Goal: Transaction & Acquisition: Purchase product/service

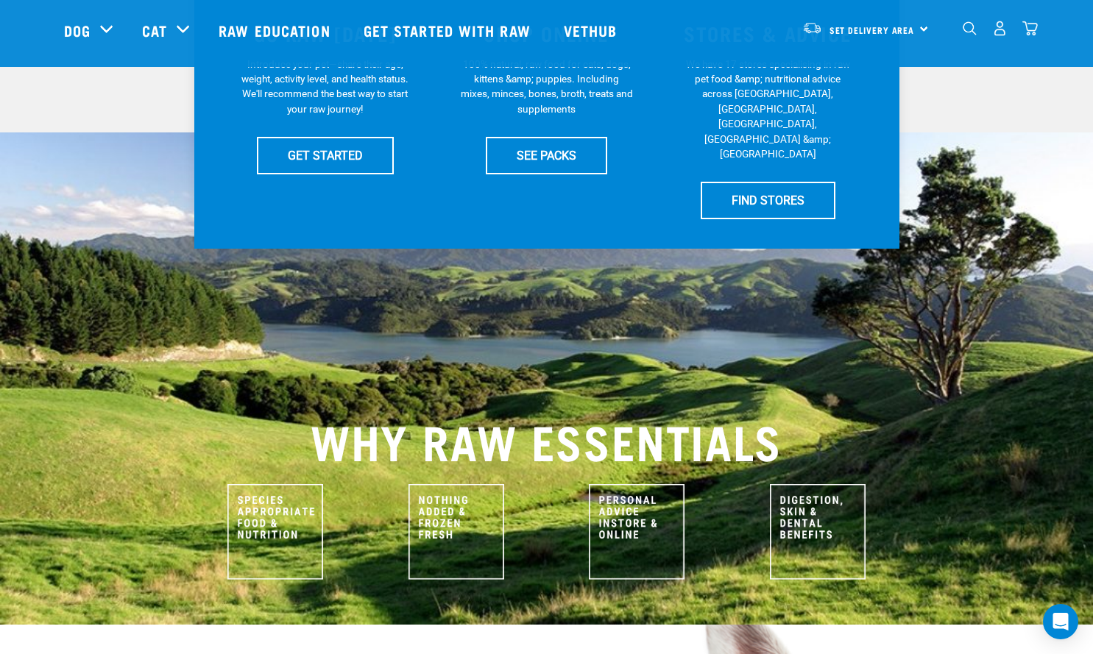
scroll to position [147, 0]
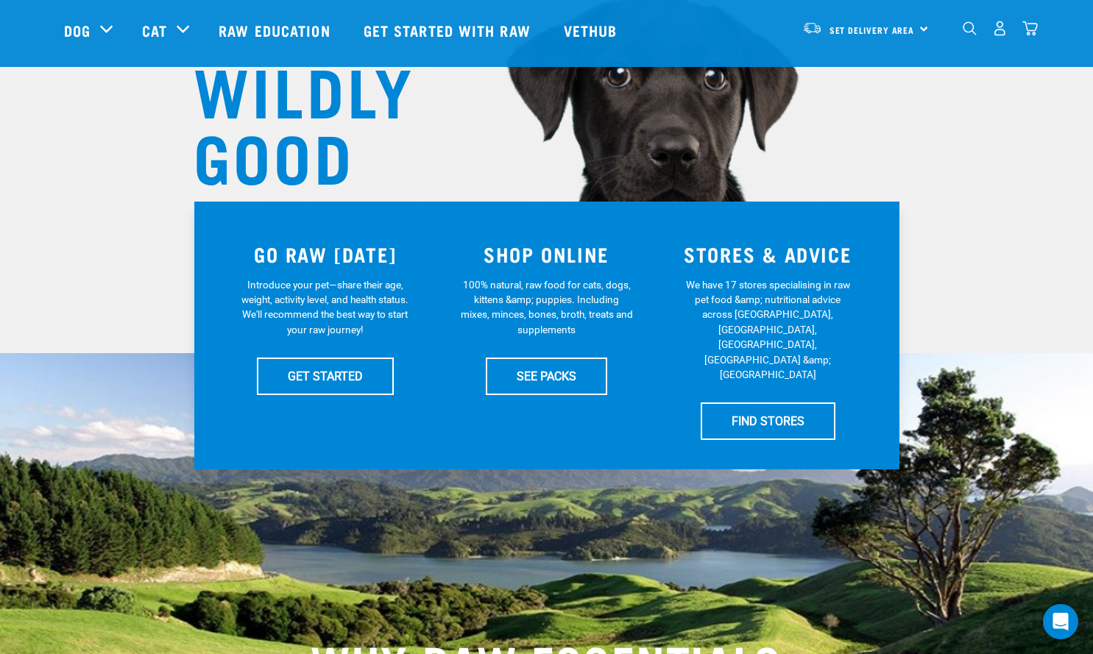
click at [909, 29] on span "Set Delivery Area" at bounding box center [871, 29] width 85 height 5
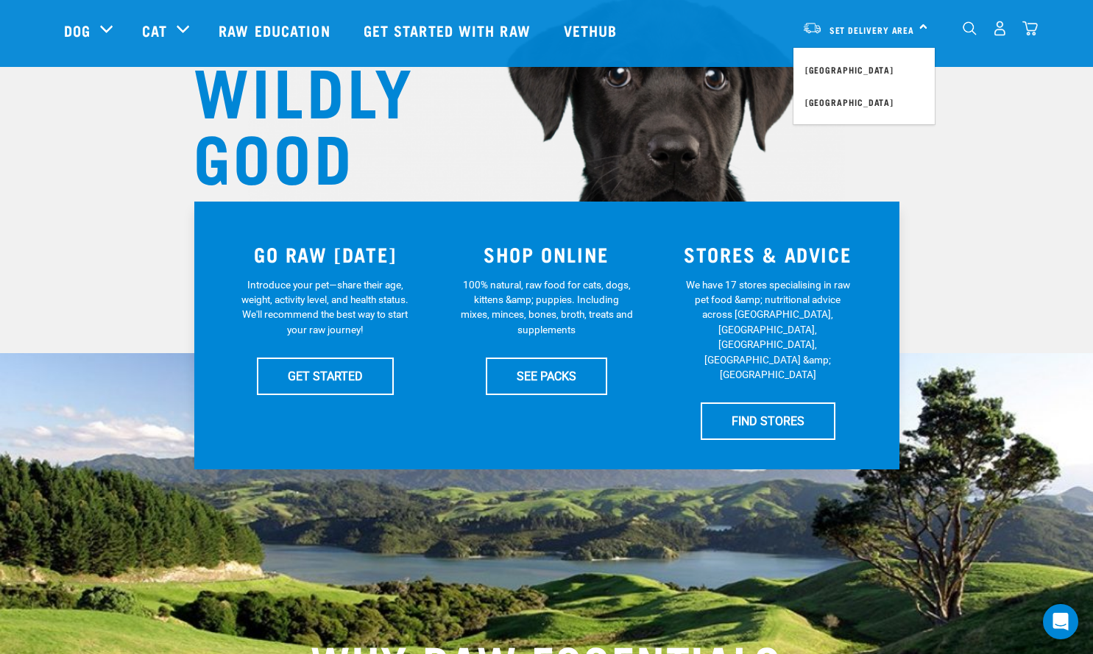
click at [852, 101] on link "[GEOGRAPHIC_DATA]" at bounding box center [863, 102] width 141 height 32
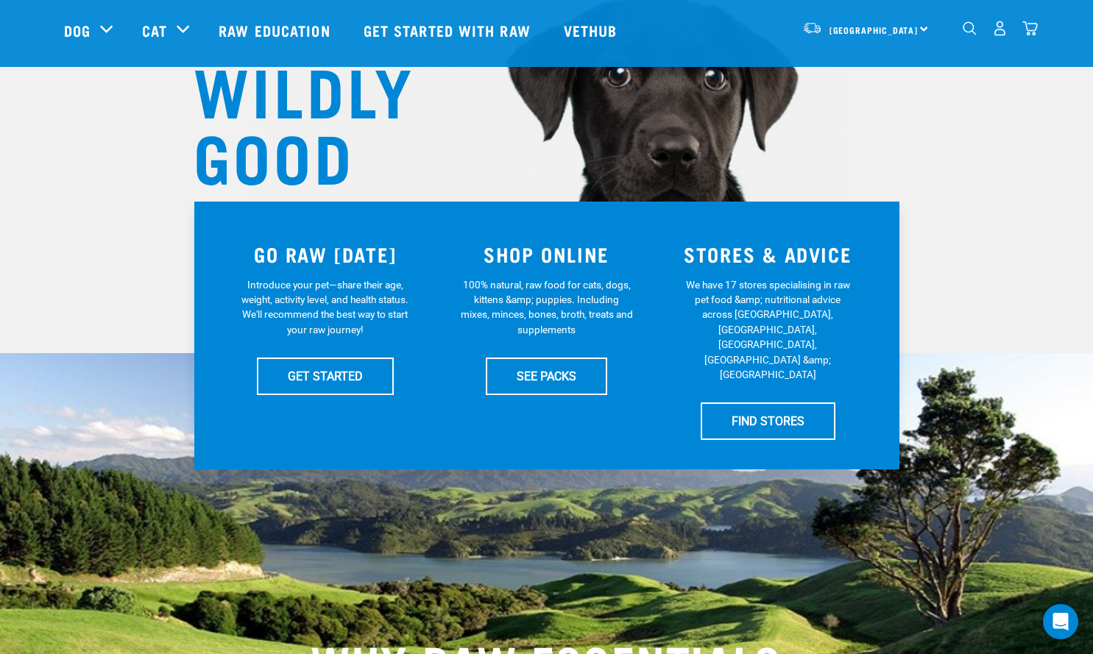
click at [998, 30] on img "dropdown navigation" at bounding box center [999, 28] width 15 height 15
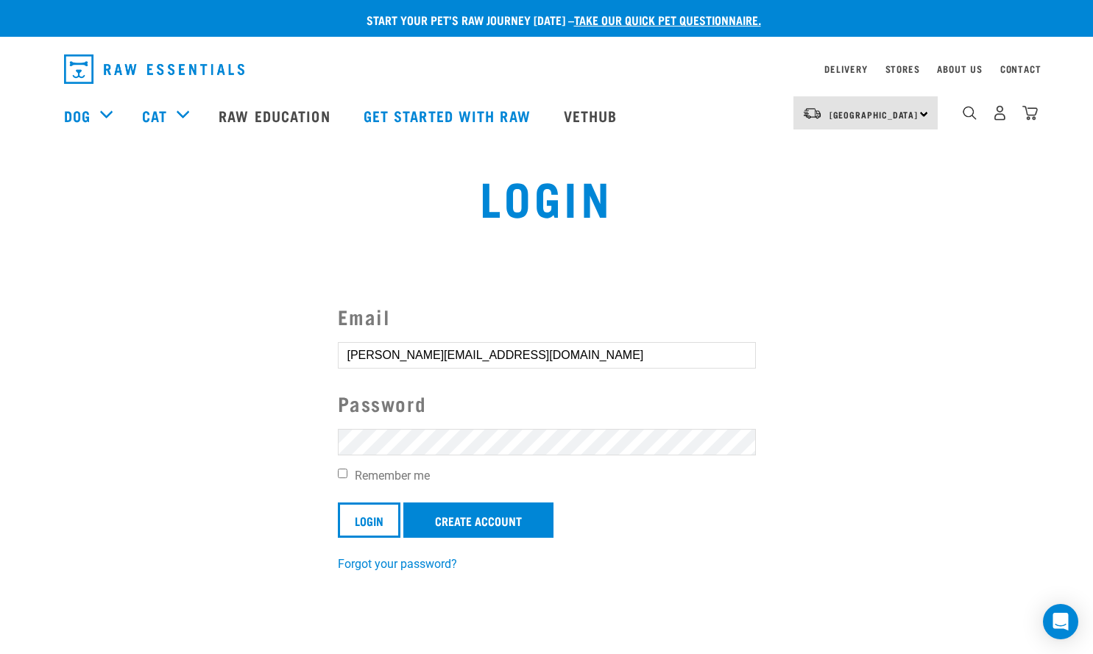
click at [339, 475] on input "Remember me" at bounding box center [343, 474] width 10 height 10
checkbox input "true"
click at [371, 522] on input "Login" at bounding box center [369, 520] width 63 height 35
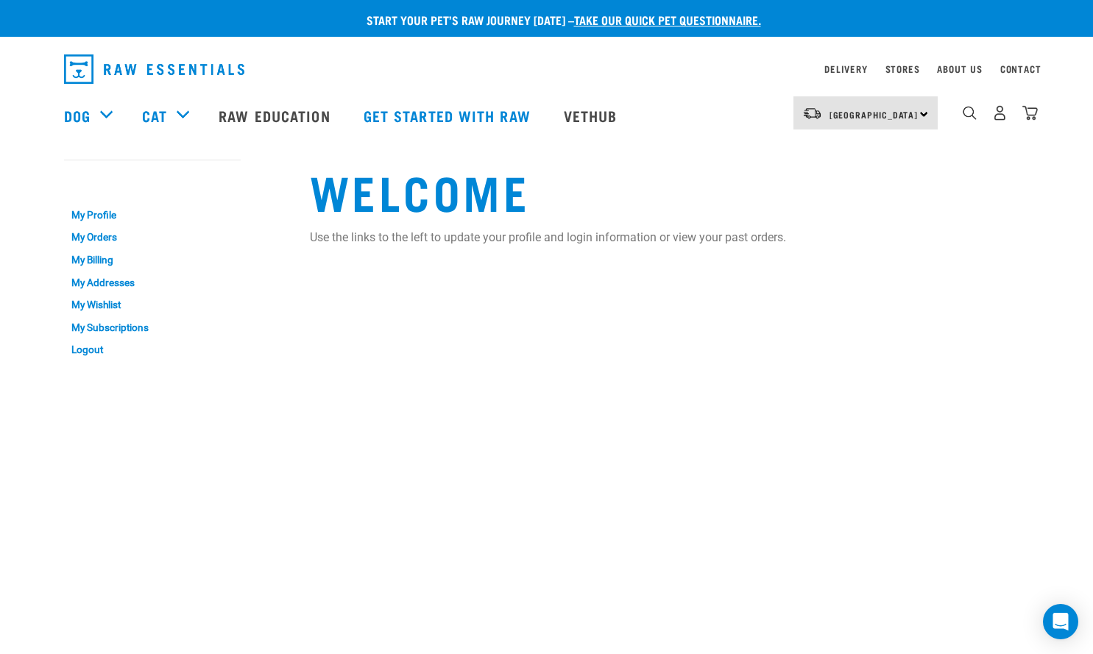
click at [93, 236] on link "My Orders" at bounding box center [152, 238] width 177 height 23
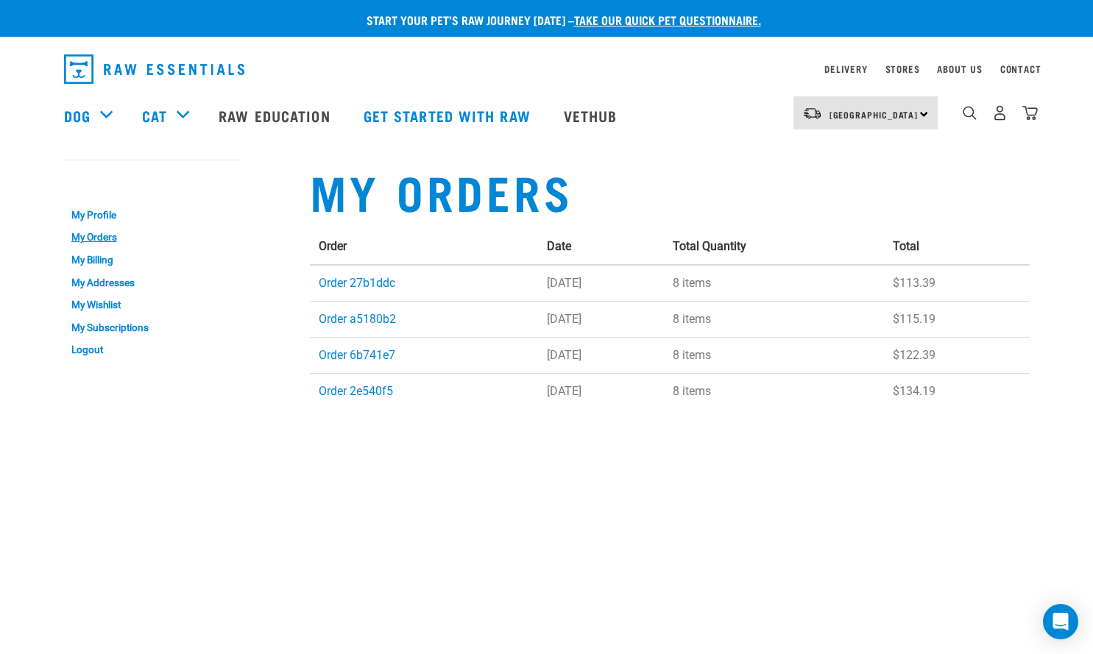
click at [355, 279] on link "Order 27b1ddc" at bounding box center [357, 283] width 77 height 14
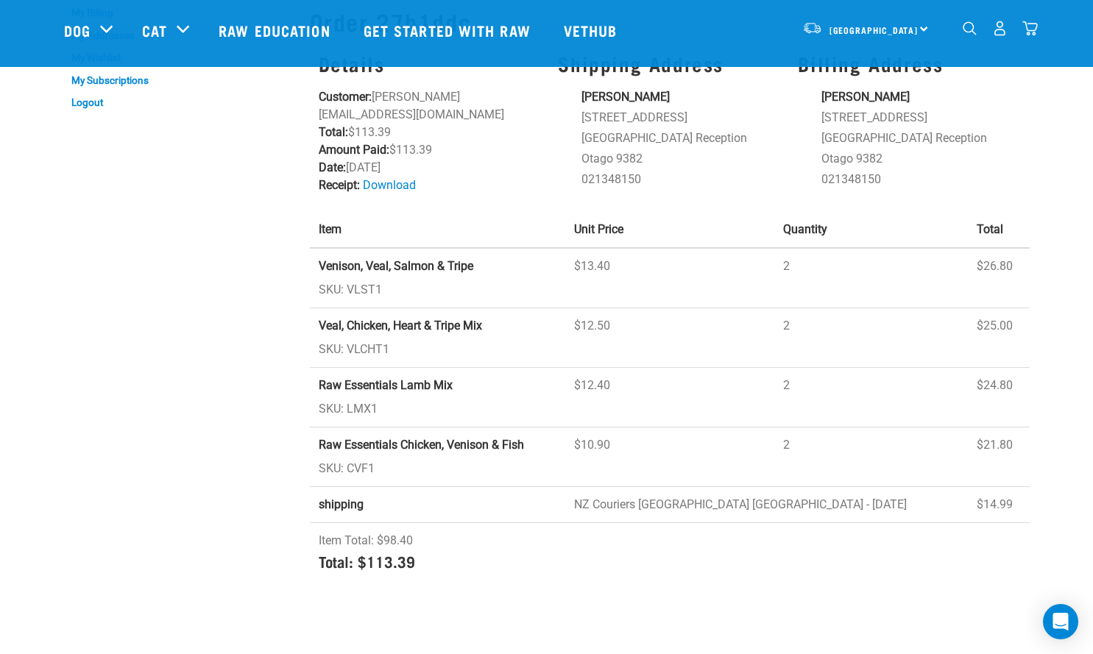
scroll to position [147, 0]
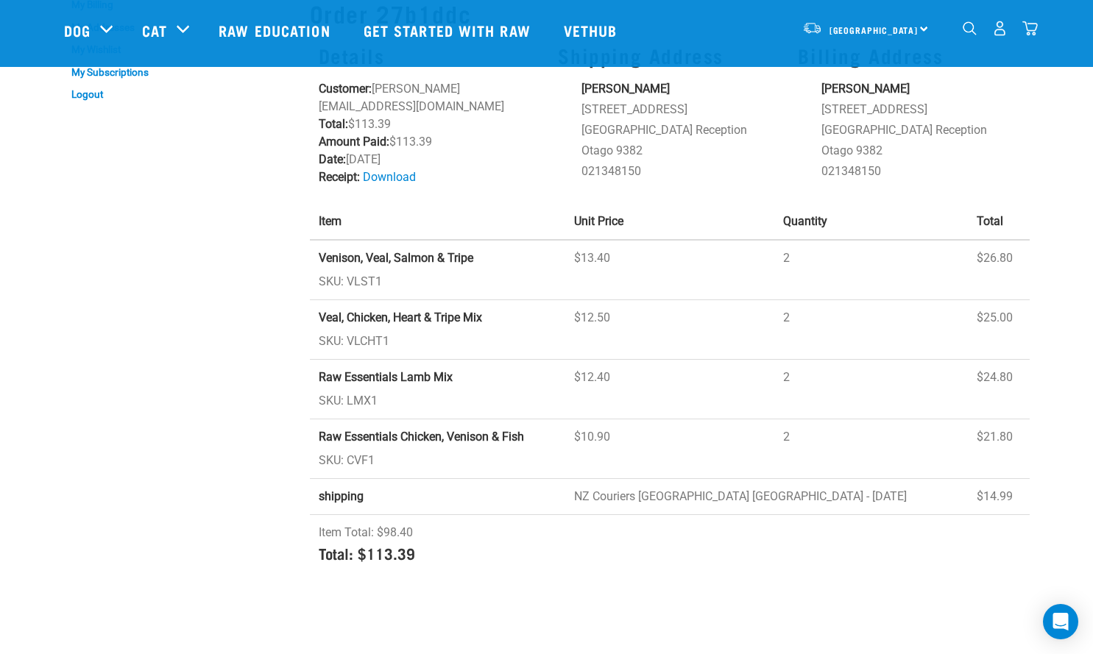
click at [967, 32] on img "dropdown navigation" at bounding box center [970, 28] width 14 height 14
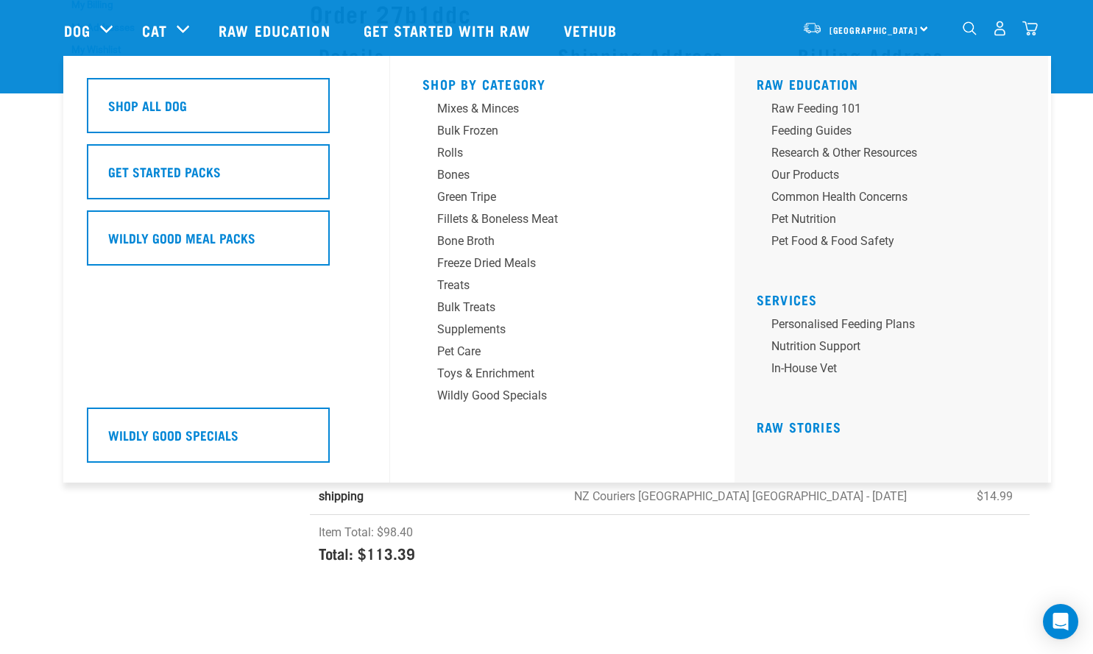
click at [144, 102] on h5 "Shop All Dog" at bounding box center [147, 105] width 79 height 19
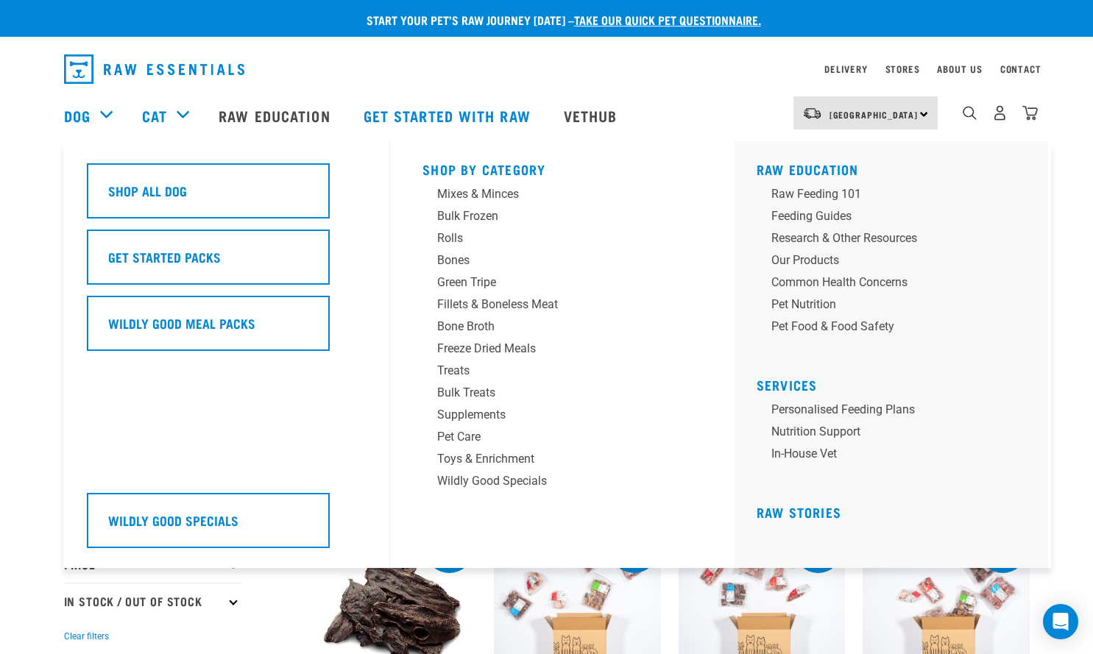
click at [150, 197] on h5 "Shop All Dog" at bounding box center [147, 190] width 79 height 19
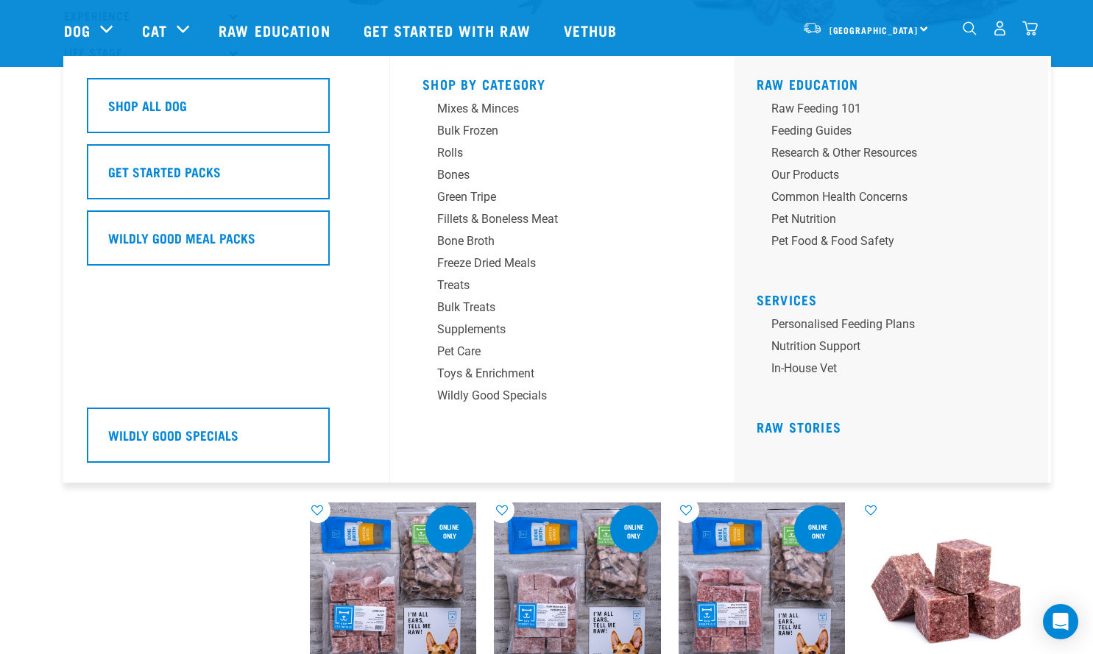
scroll to position [221, 0]
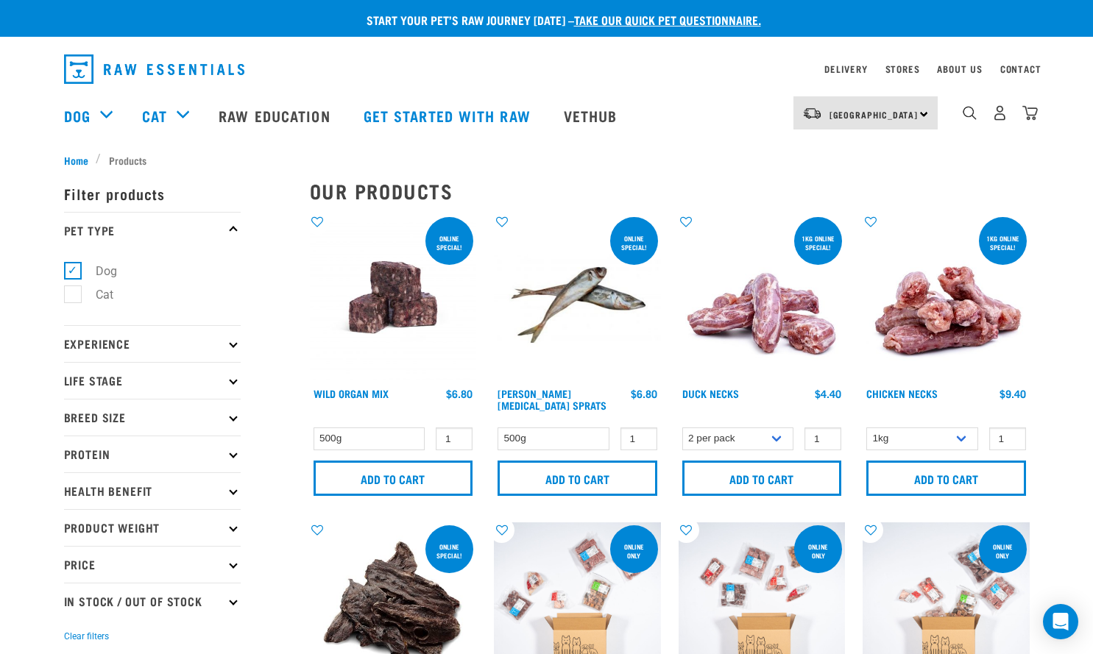
click at [233, 459] on p "Protein" at bounding box center [152, 454] width 177 height 37
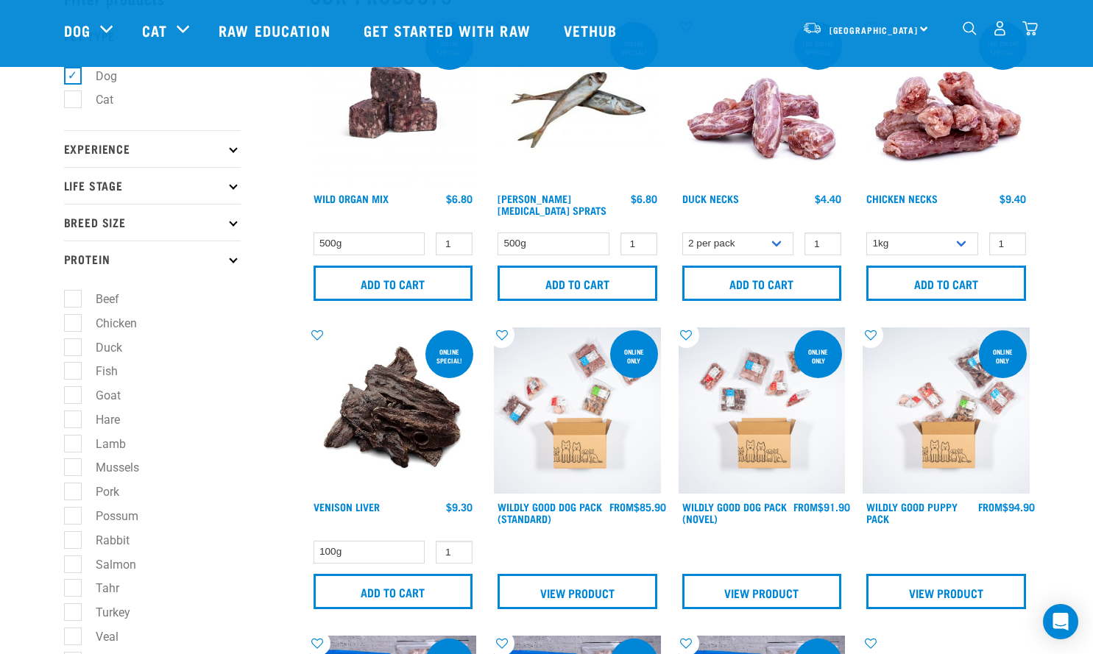
scroll to position [147, 0]
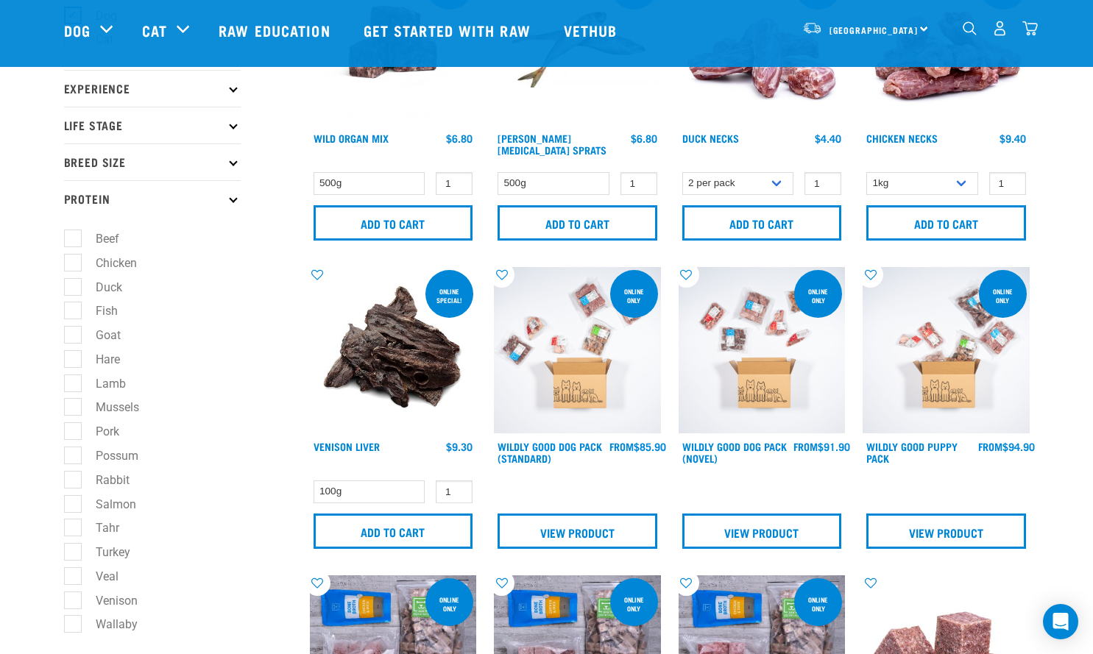
click at [77, 241] on label "Beef" at bounding box center [98, 239] width 53 height 18
click at [74, 241] on input "Beef" at bounding box center [69, 237] width 10 height 10
checkbox input "true"
click at [72, 259] on label "Chicken" at bounding box center [107, 263] width 71 height 18
click at [72, 259] on input "Chicken" at bounding box center [69, 260] width 10 height 10
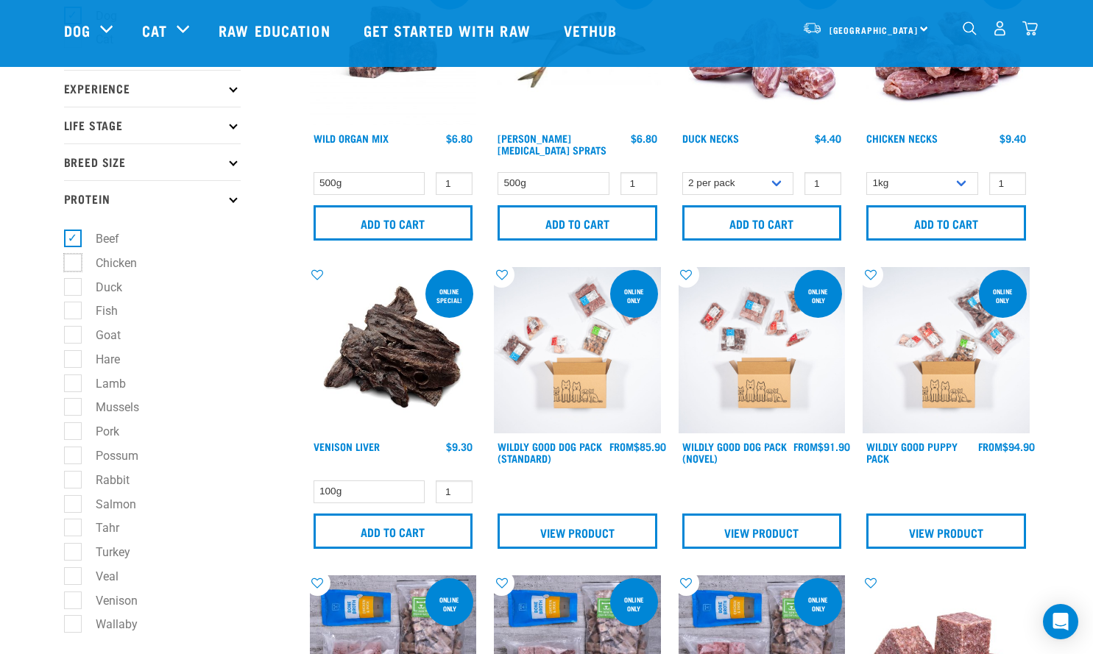
checkbox input "true"
click at [74, 383] on label "Lamb" at bounding box center [102, 384] width 60 height 18
click at [74, 383] on input "Lamb" at bounding box center [69, 381] width 10 height 10
checkbox input "true"
click at [73, 512] on label "Salmon" at bounding box center [107, 504] width 70 height 18
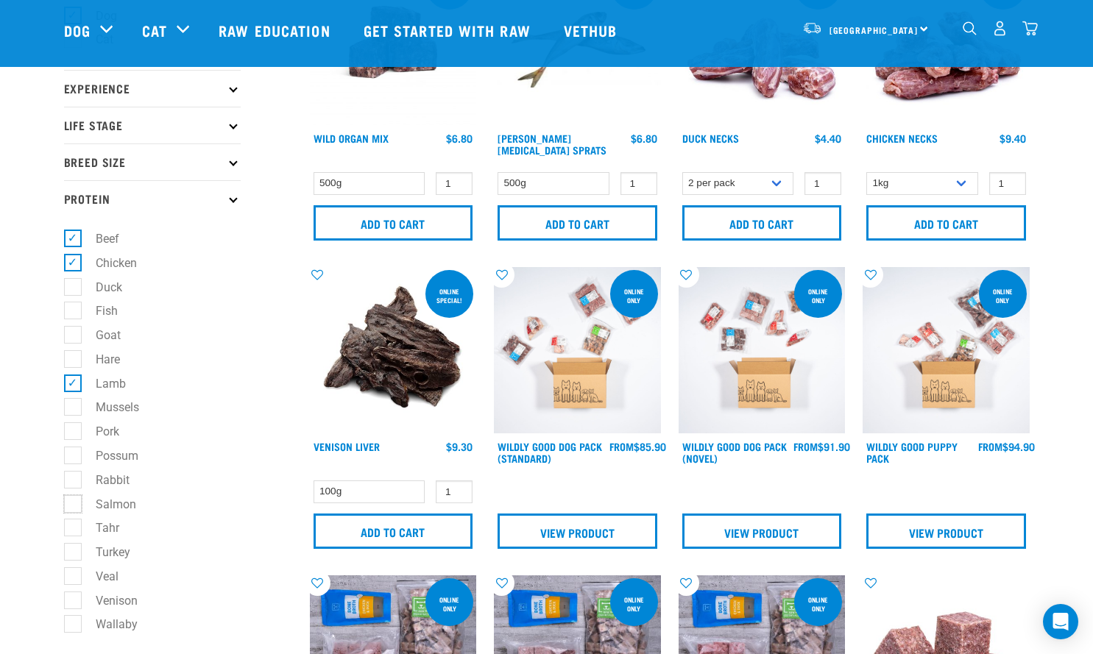
click at [73, 506] on input "Salmon" at bounding box center [69, 502] width 10 height 10
checkbox input "true"
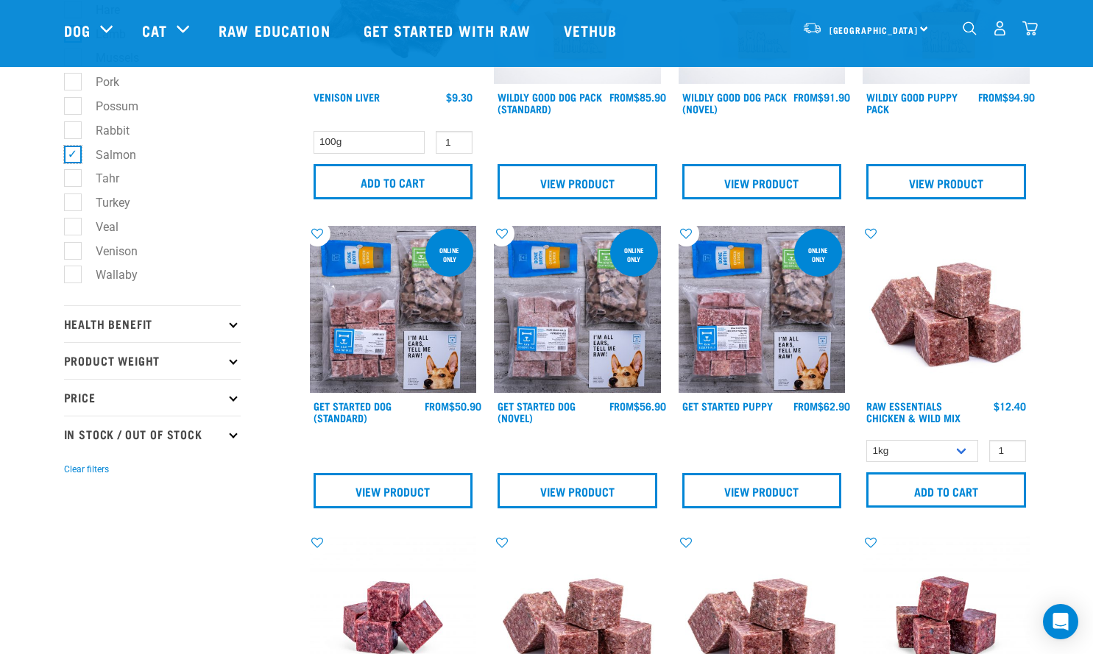
scroll to position [515, 0]
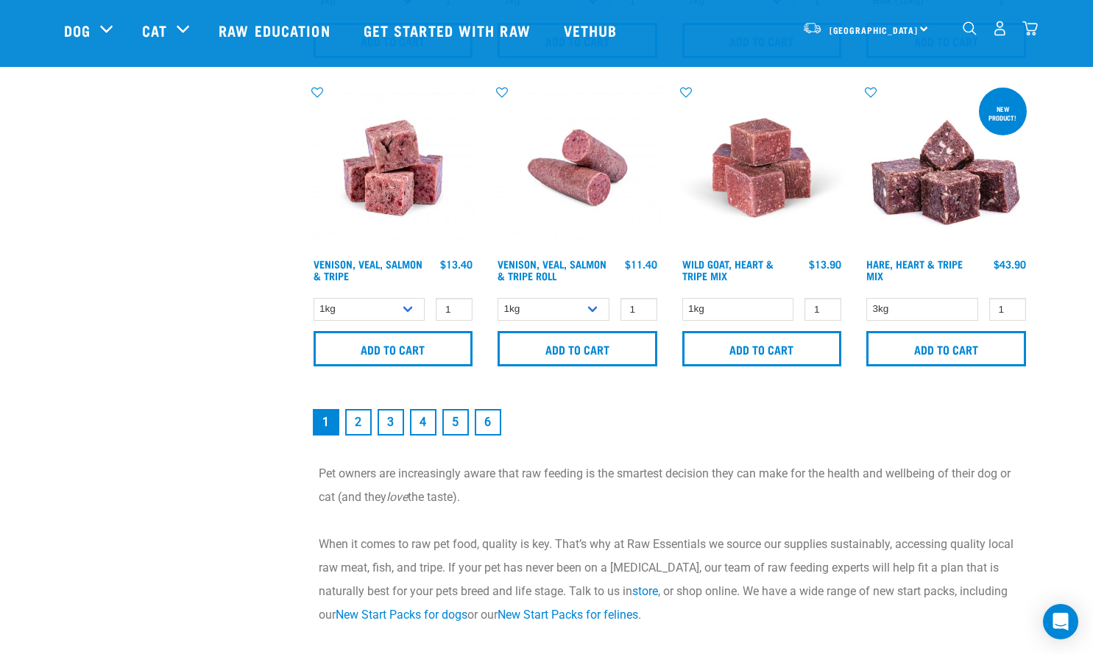
scroll to position [2208, 0]
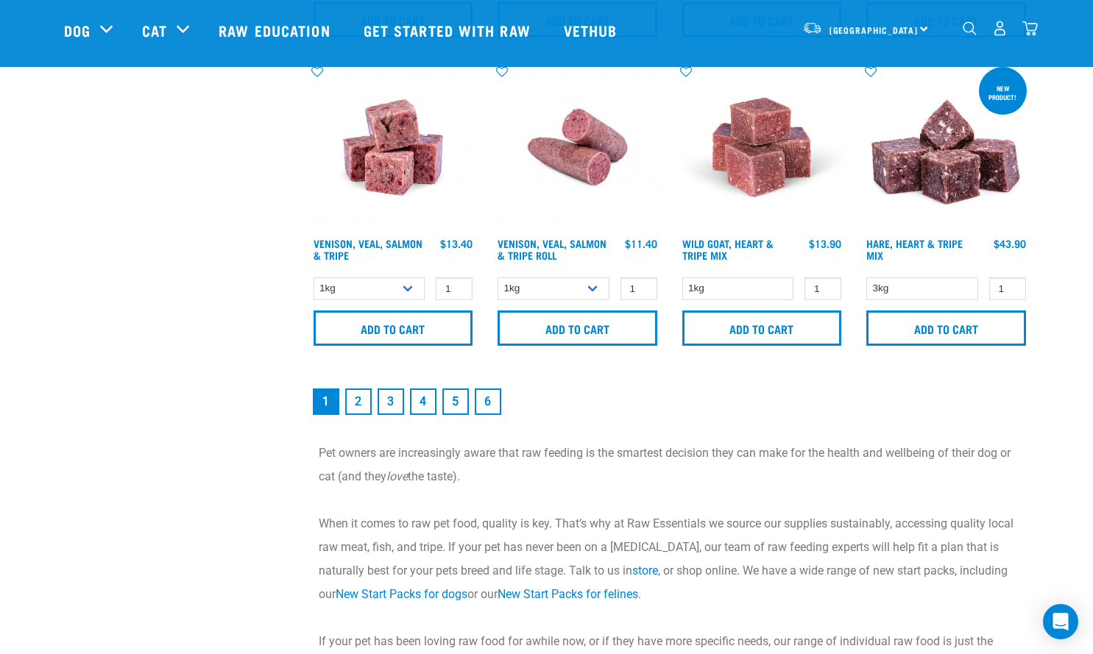
click at [358, 398] on link "2" at bounding box center [358, 402] width 26 height 26
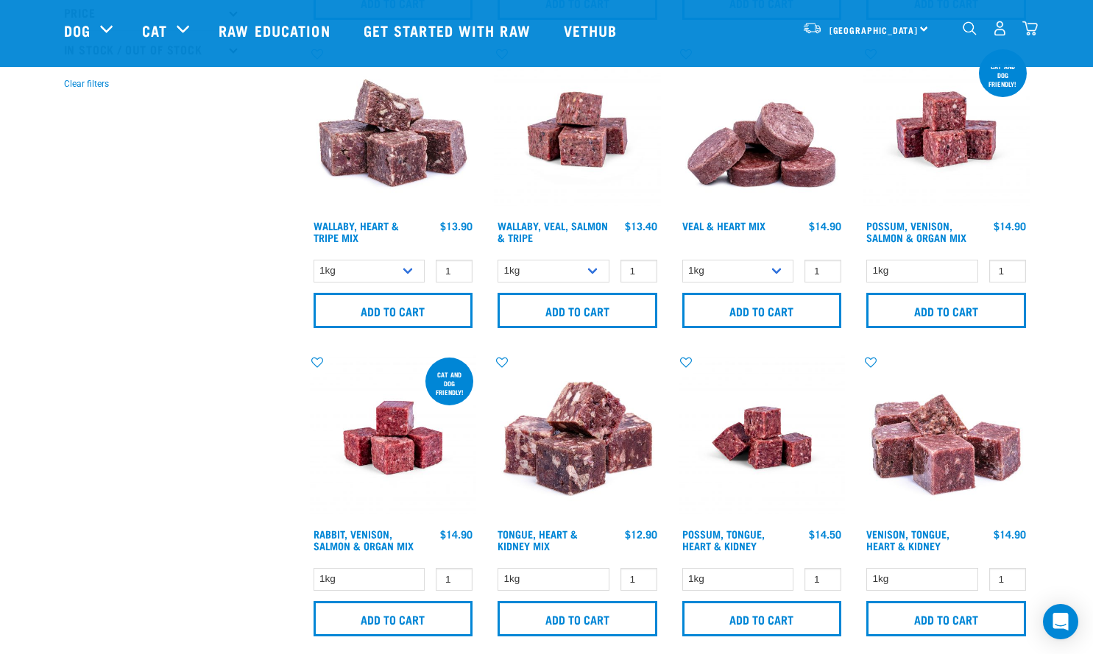
scroll to position [294, 0]
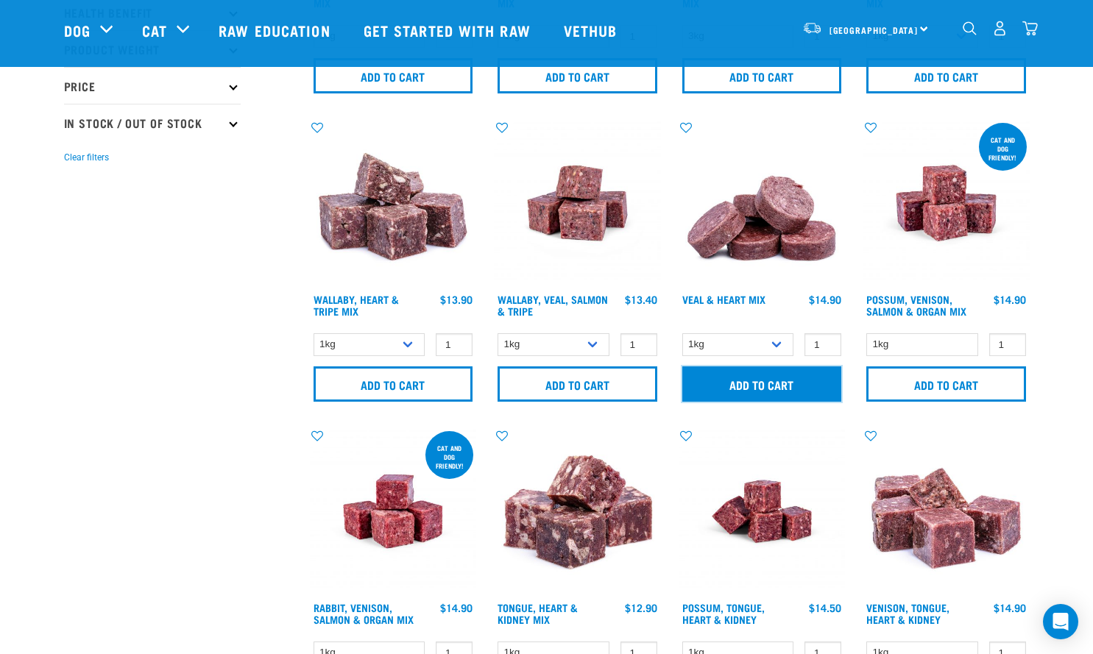
click at [768, 390] on input "Add to cart" at bounding box center [762, 384] width 160 height 35
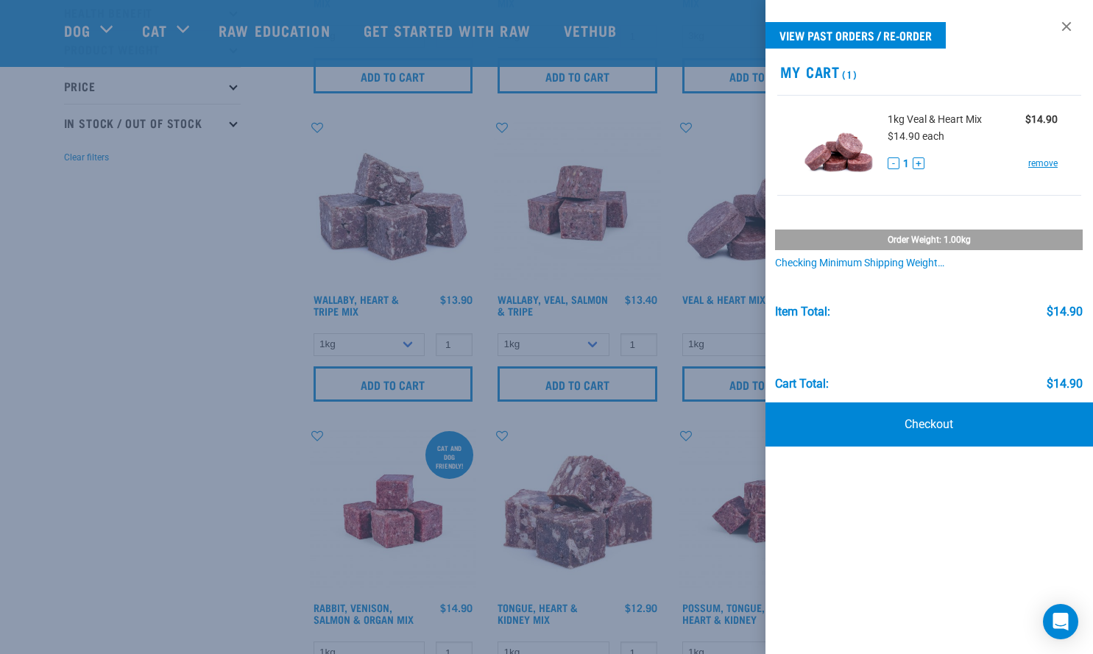
click at [643, 255] on div at bounding box center [546, 327] width 1093 height 654
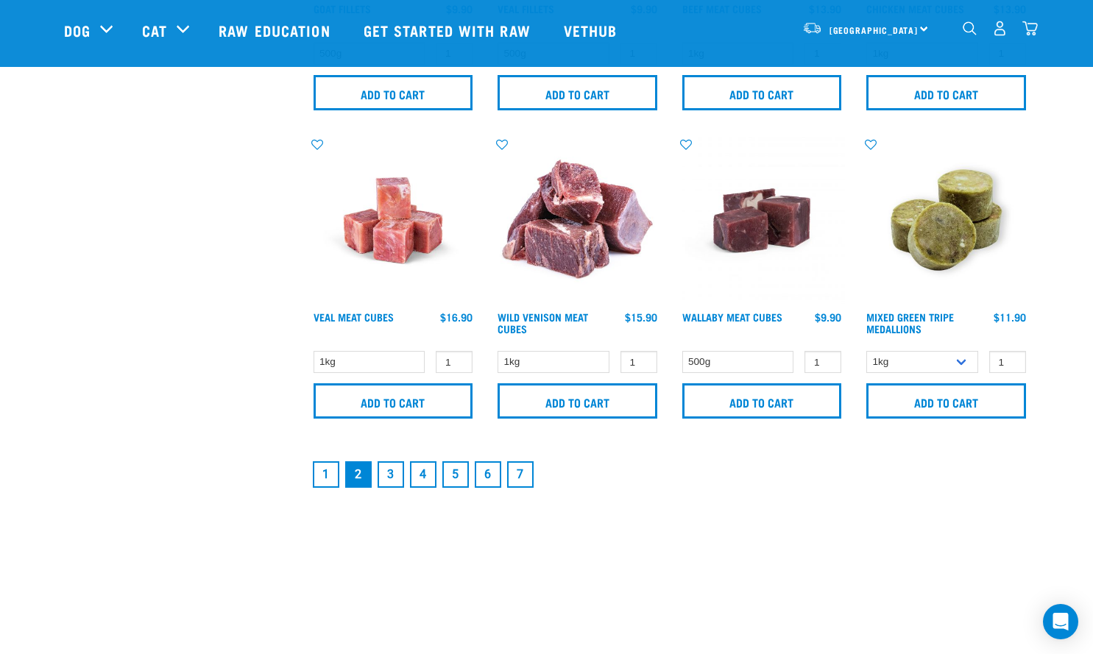
scroll to position [2134, 0]
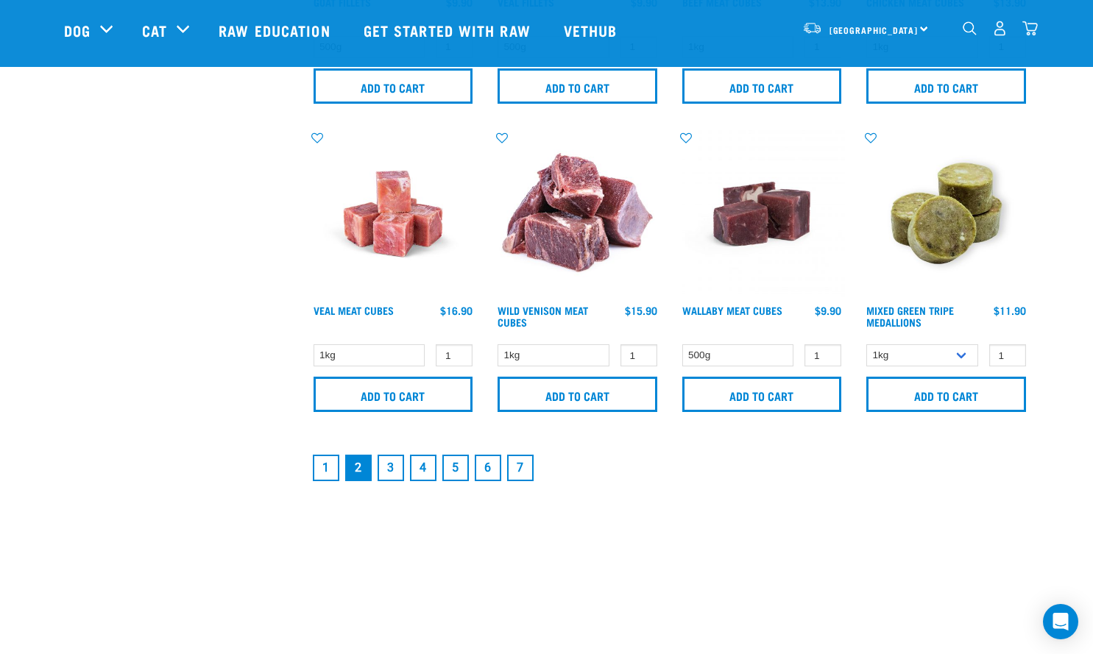
click at [392, 468] on link "3" at bounding box center [391, 468] width 26 height 26
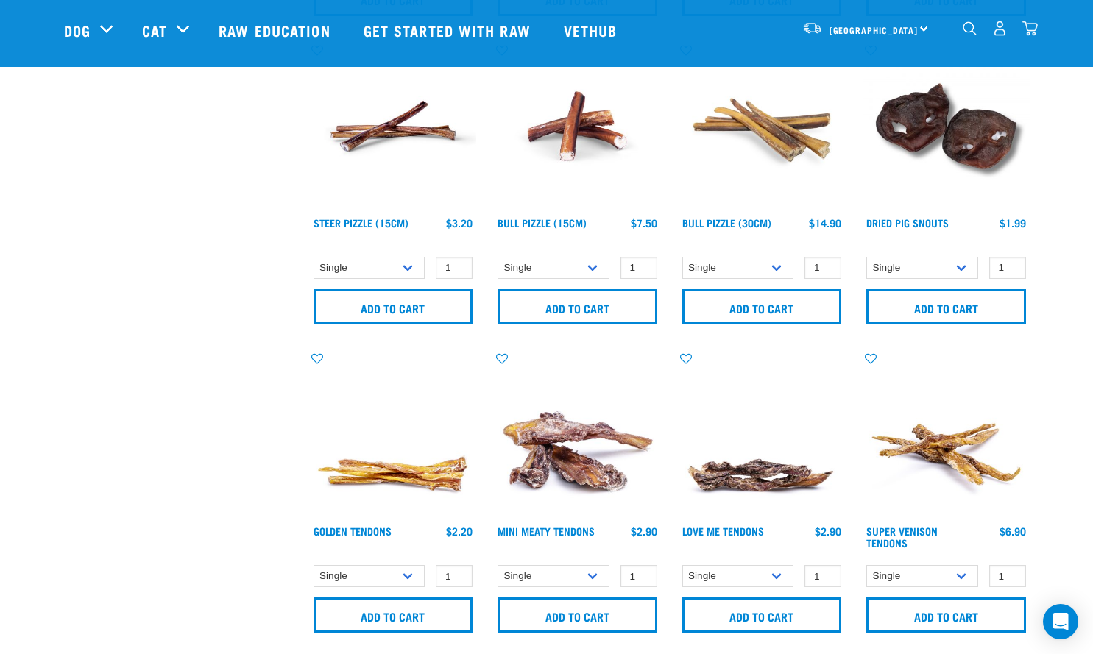
scroll to position [2282, 0]
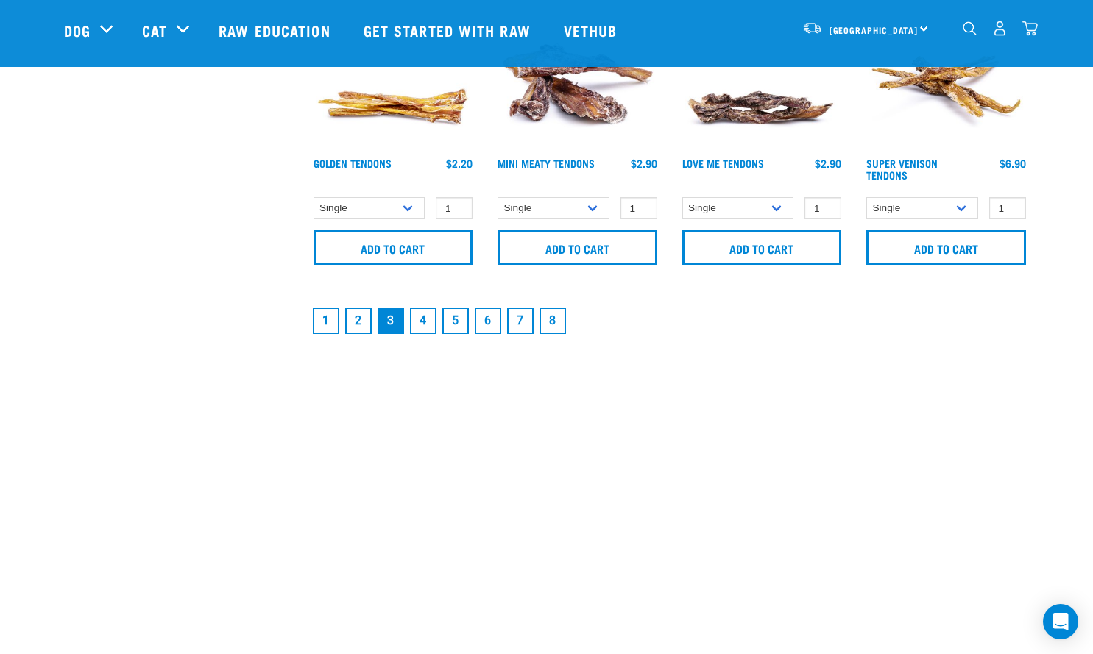
click at [428, 316] on link "4" at bounding box center [423, 321] width 26 height 26
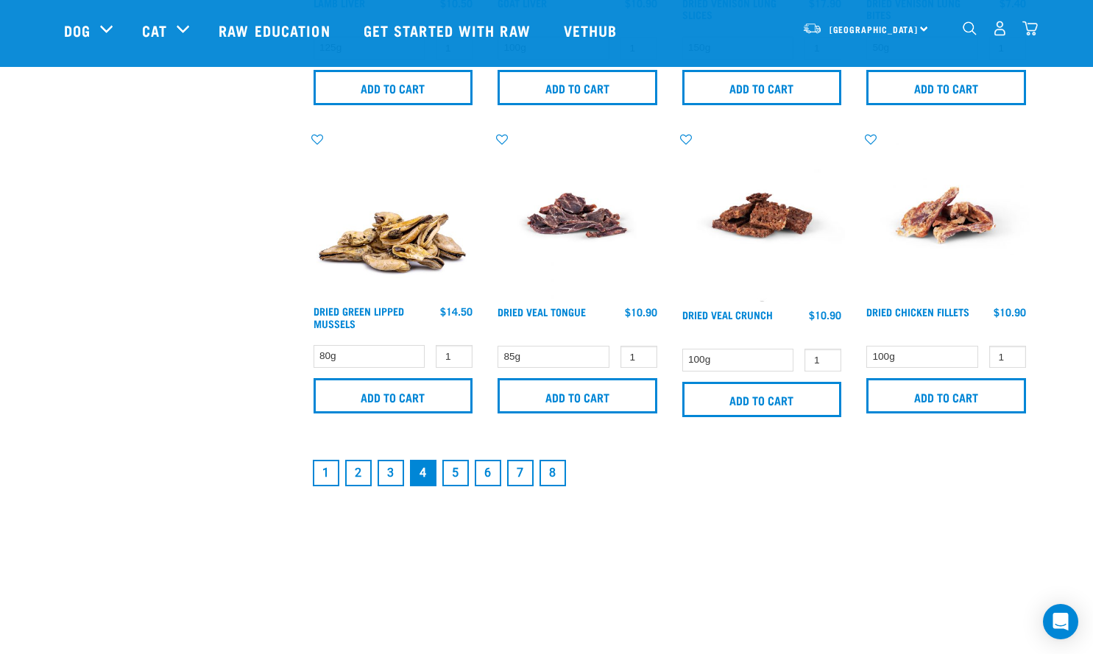
scroll to position [2208, 0]
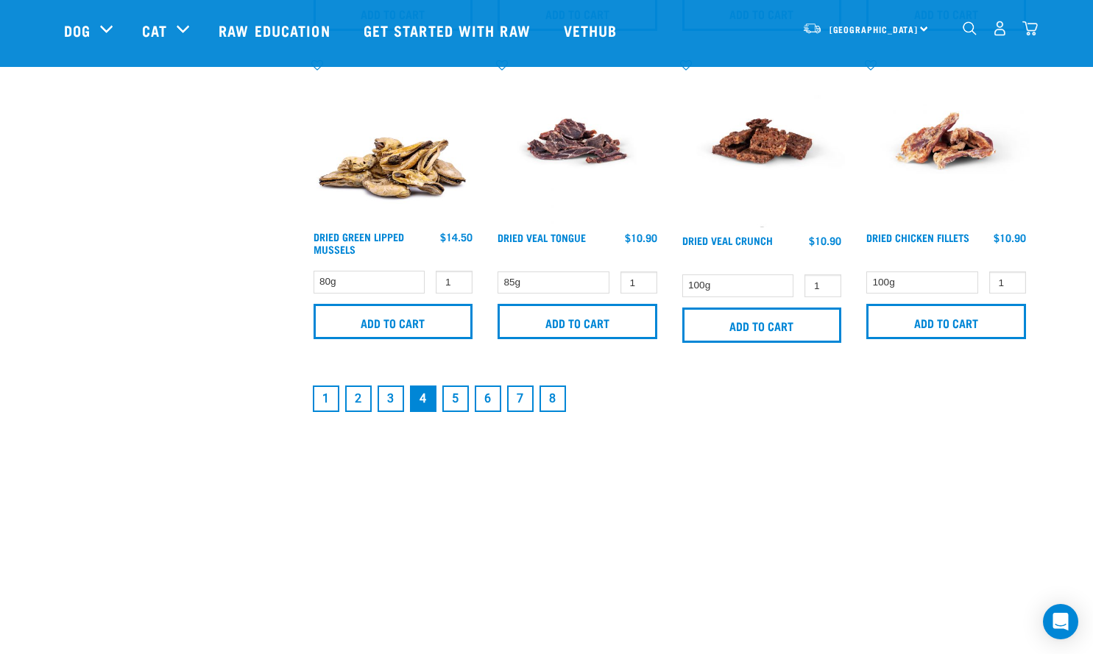
click at [460, 398] on link "5" at bounding box center [455, 399] width 26 height 26
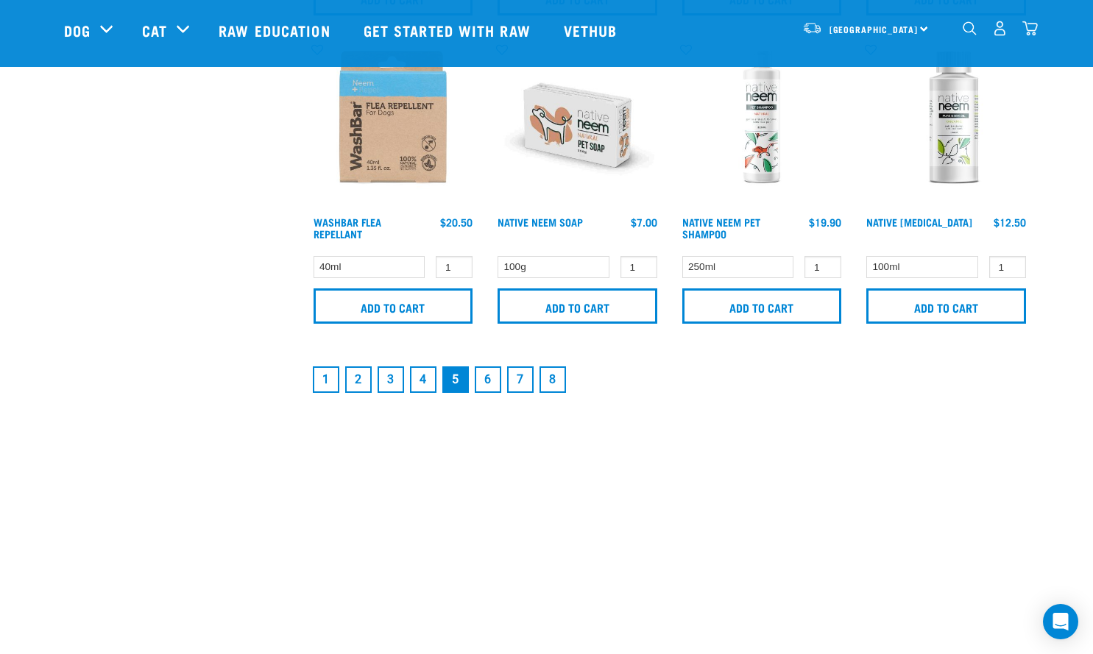
scroll to position [2429, 0]
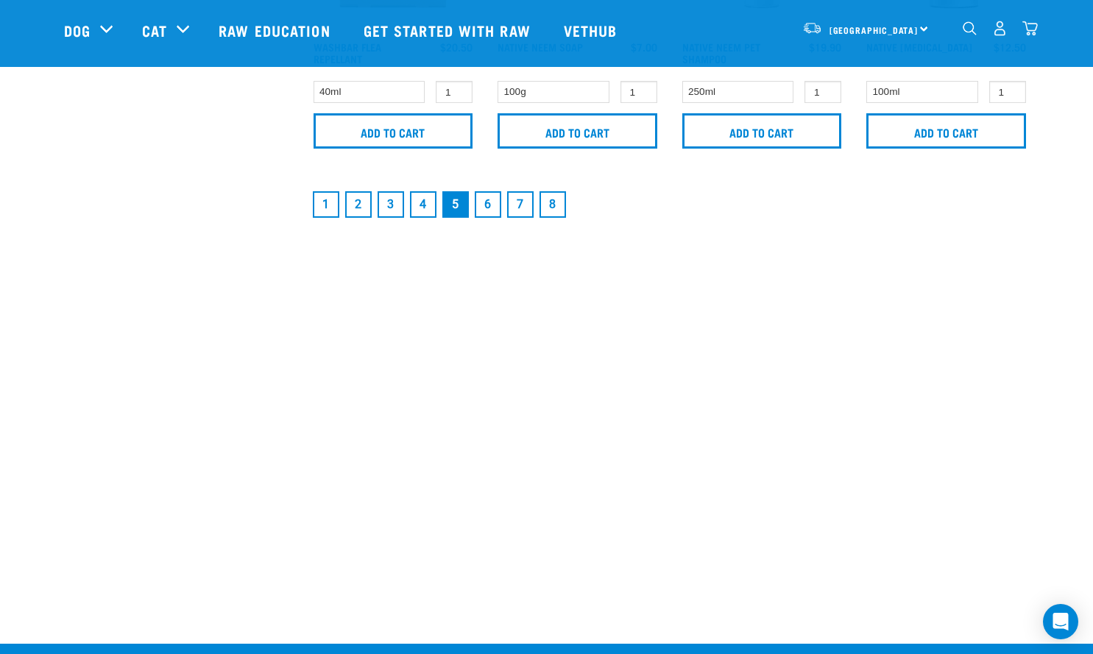
click at [1036, 32] on img "dropdown navigation" at bounding box center [1029, 28] width 15 height 15
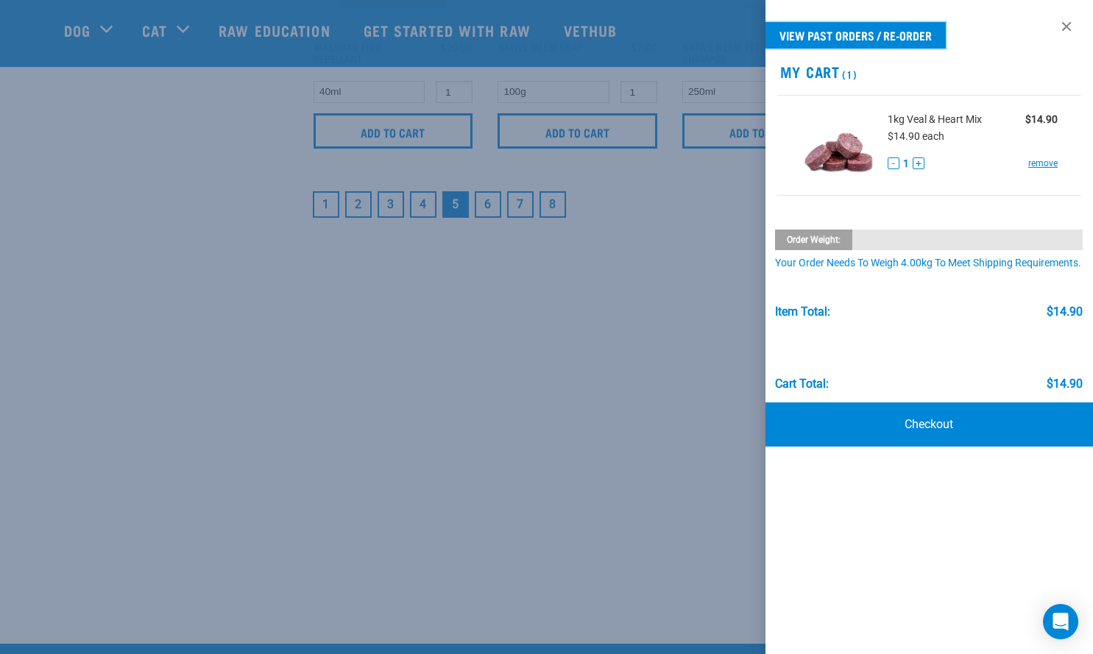
click at [860, 36] on link "View past orders / re-order" at bounding box center [855, 35] width 180 height 26
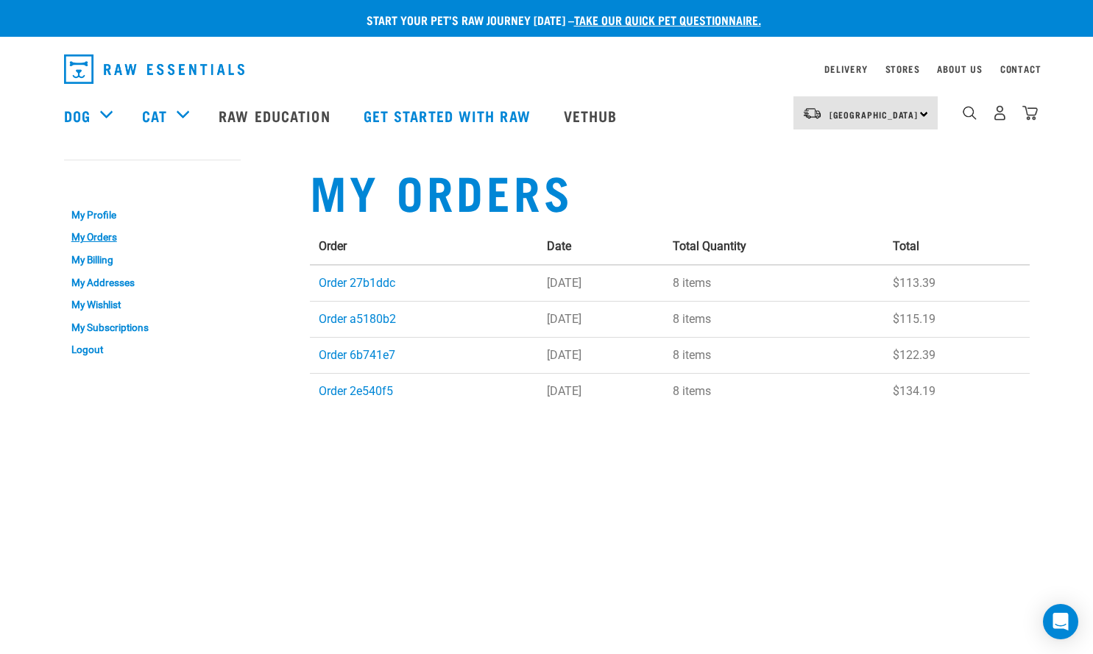
click at [566, 281] on td "[DATE]" at bounding box center [601, 283] width 126 height 37
click at [368, 280] on link "Order 27b1ddc" at bounding box center [357, 283] width 77 height 14
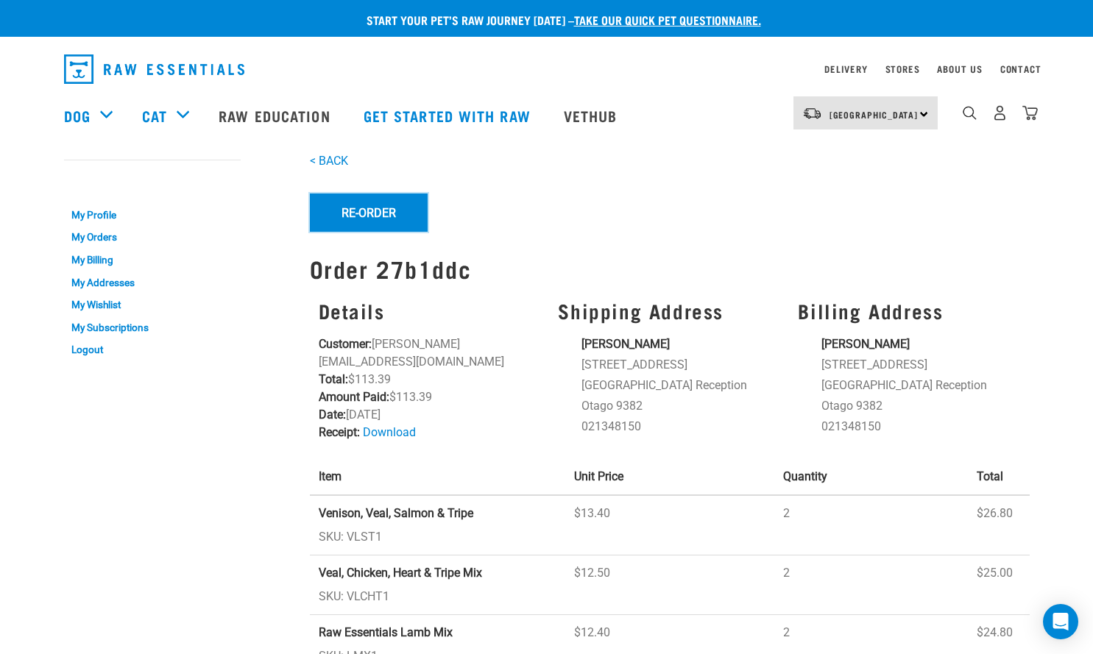
click at [378, 220] on button "Re-Order" at bounding box center [369, 213] width 118 height 38
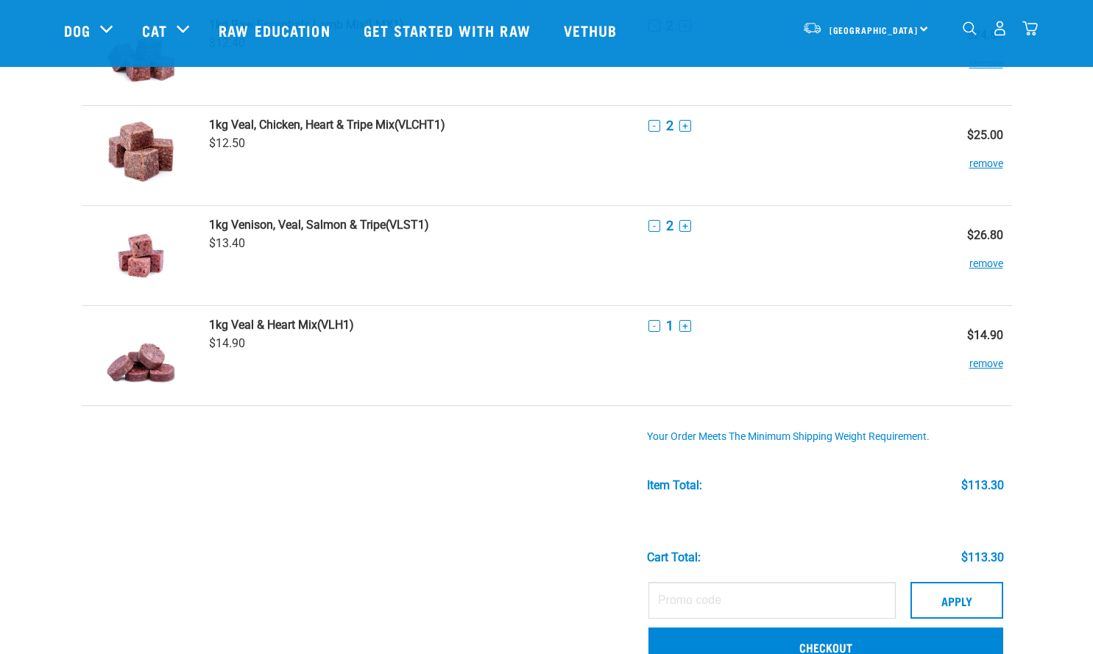
scroll to position [221, 0]
click at [685, 326] on button "+" at bounding box center [685, 325] width 12 height 12
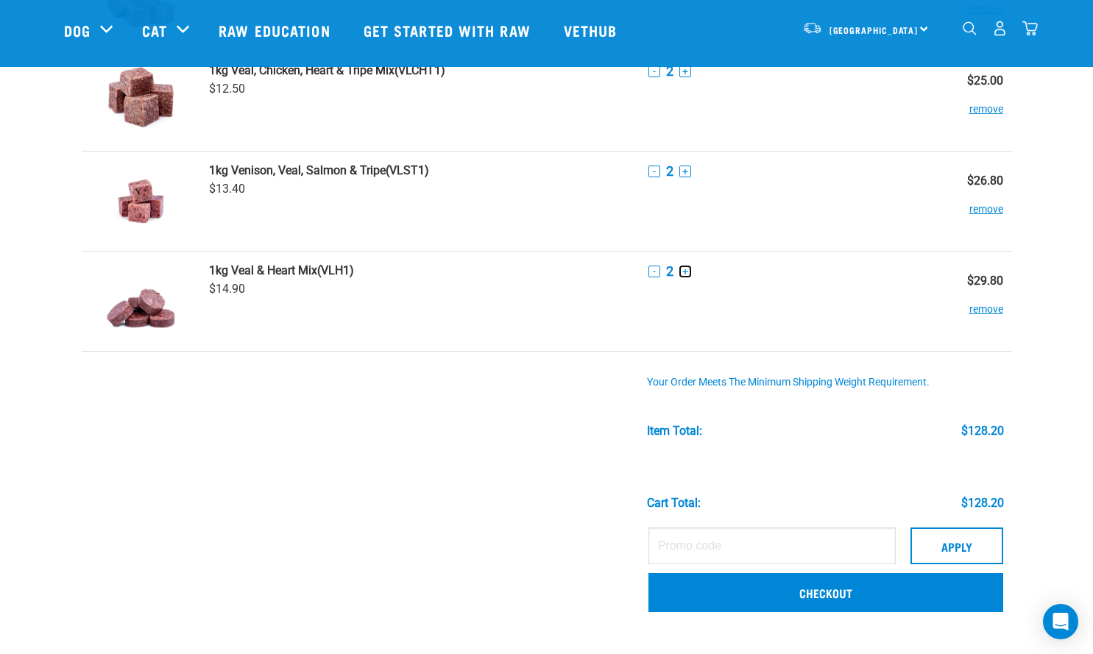
scroll to position [294, 0]
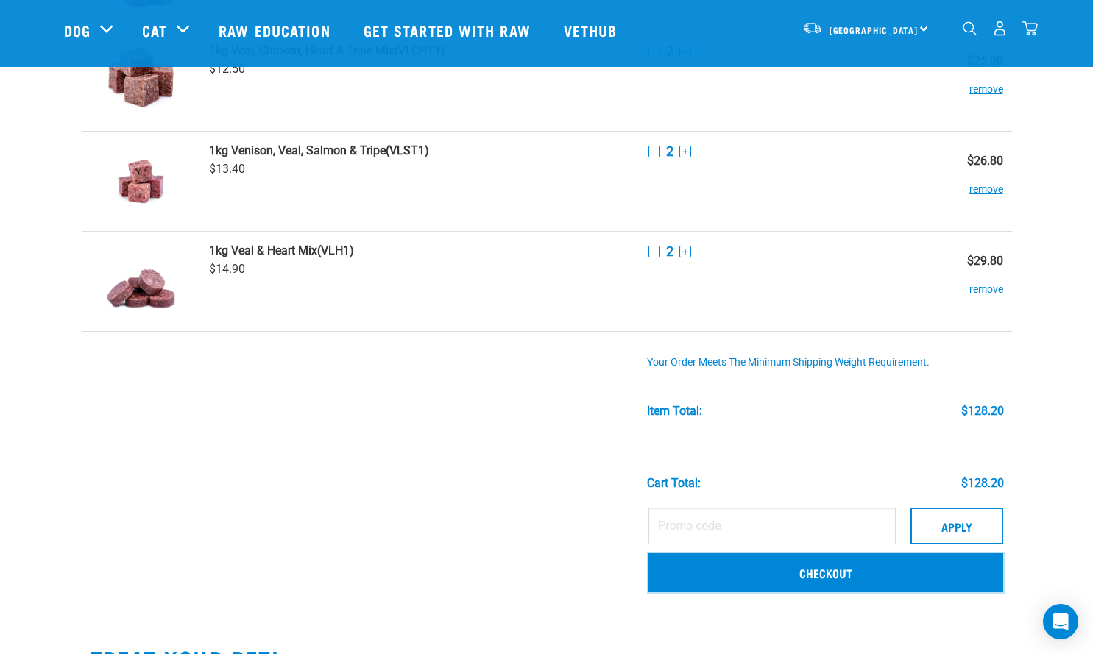
click at [832, 576] on link "Checkout" at bounding box center [825, 572] width 355 height 38
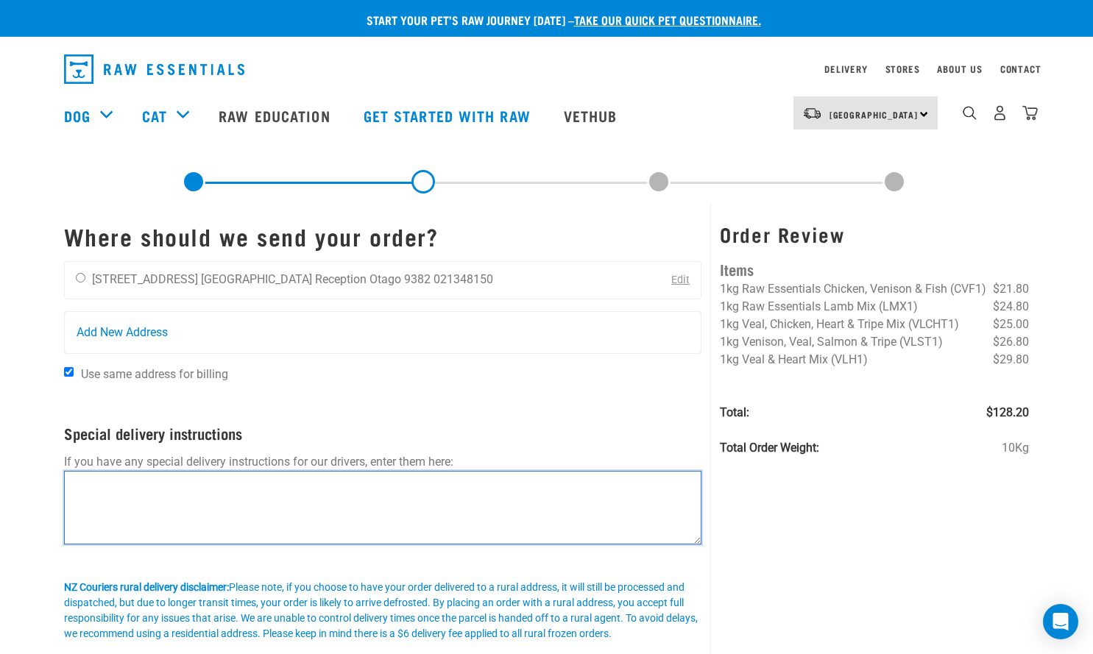
click at [103, 490] on textarea at bounding box center [383, 508] width 638 height 74
type textarea "Please advise reception to place in Freezer"
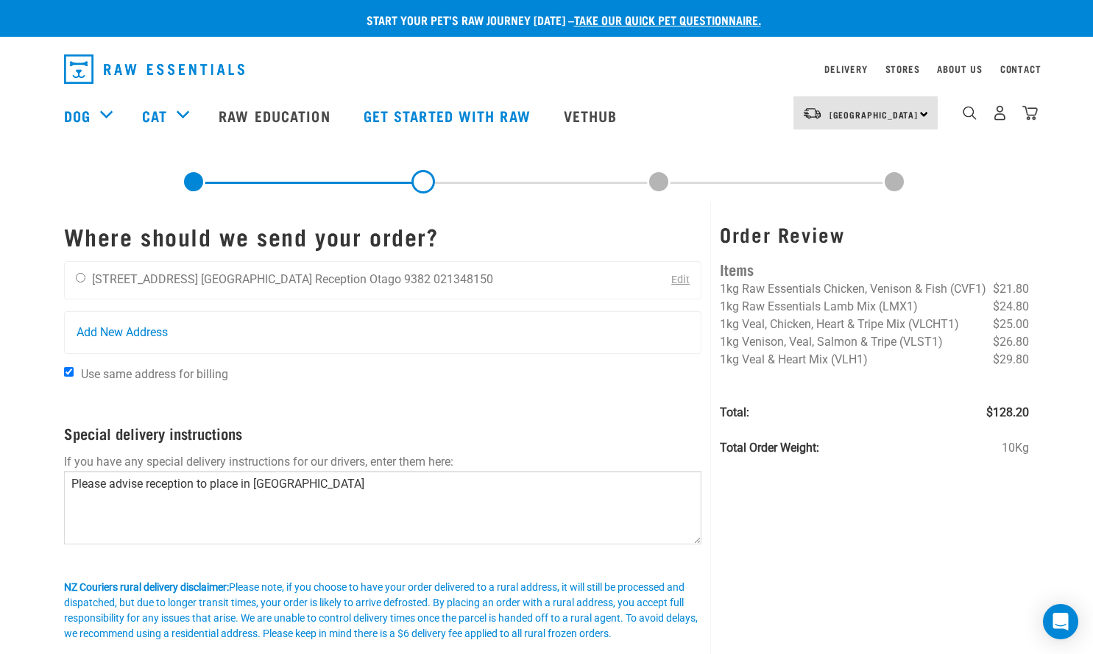
click at [81, 275] on input "radio" at bounding box center [81, 278] width 10 height 10
radio input "true"
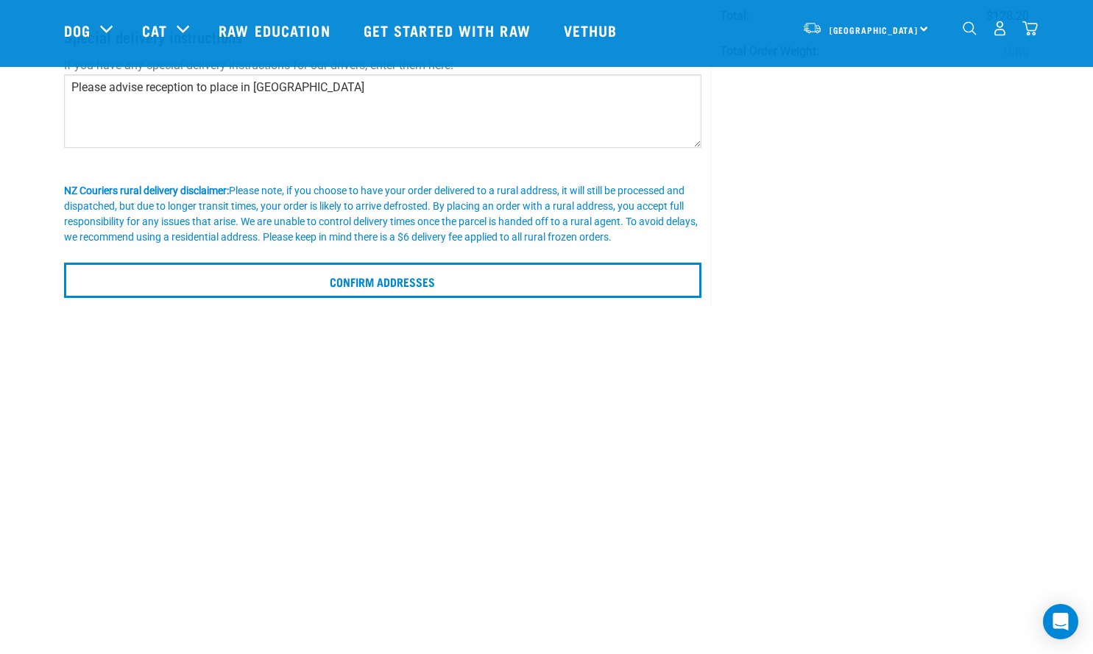
scroll to position [294, 0]
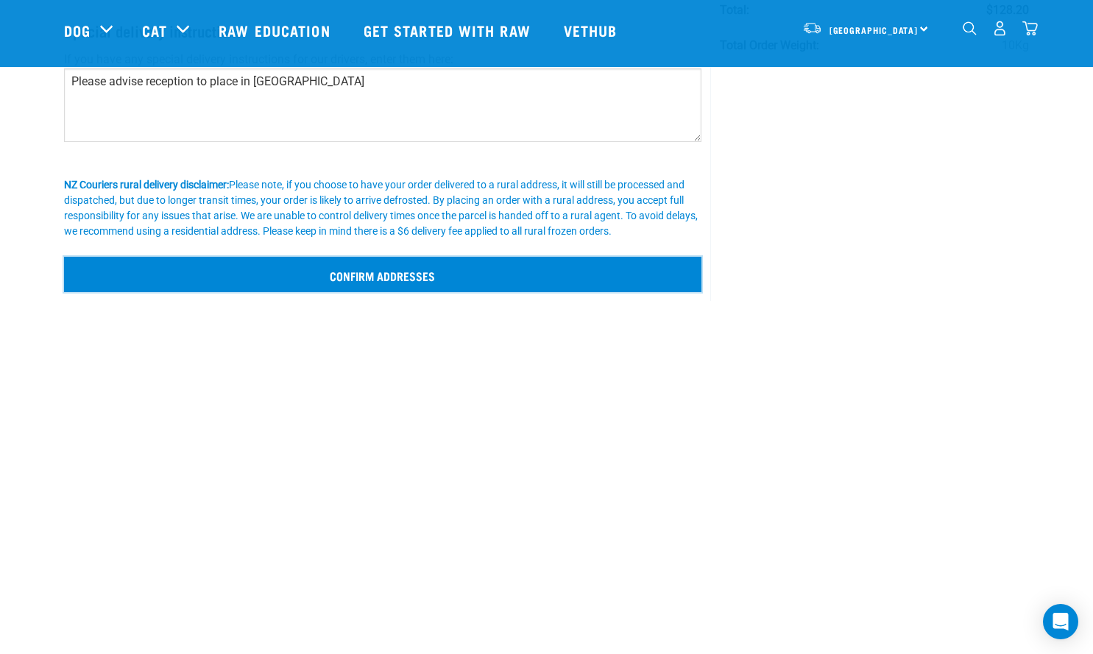
click at [364, 275] on input "Confirm addresses" at bounding box center [383, 274] width 638 height 35
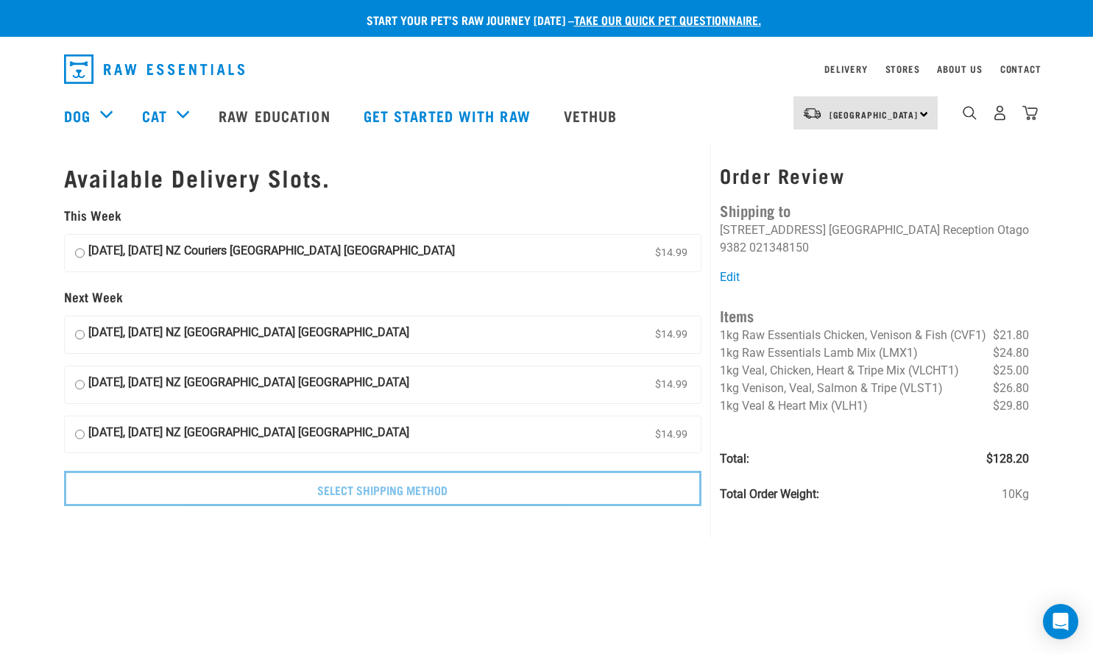
click at [76, 252] on input "17 October, Friday NZ Couriers South Island Long Haul $14.99" at bounding box center [80, 253] width 10 height 22
radio input "true"
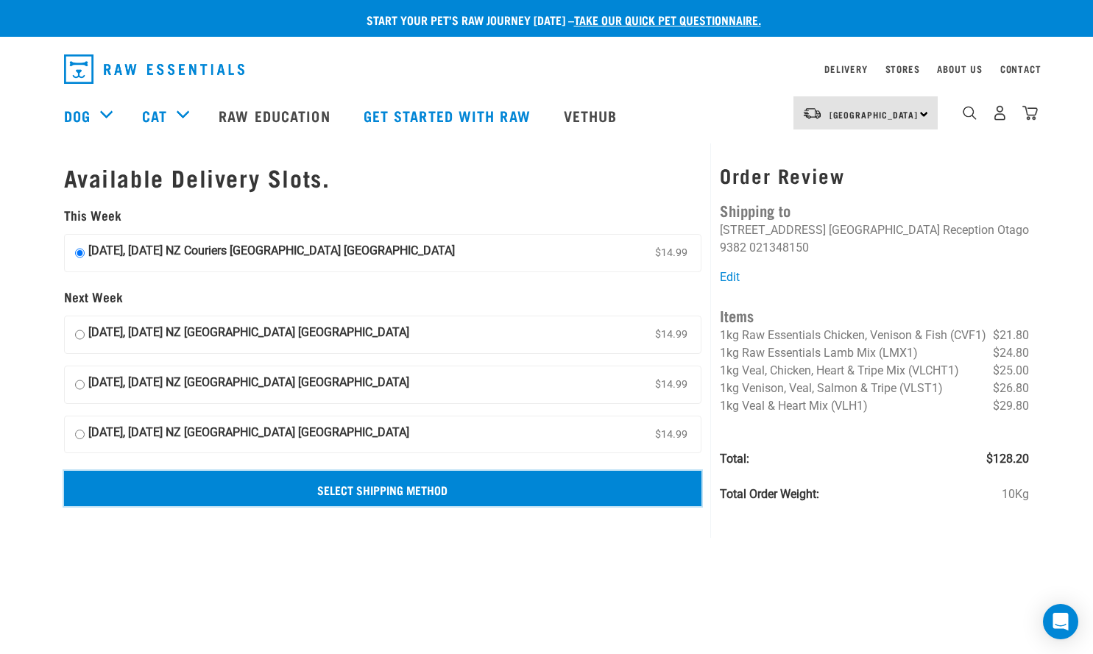
click at [375, 487] on input "Select Shipping Method" at bounding box center [383, 488] width 638 height 35
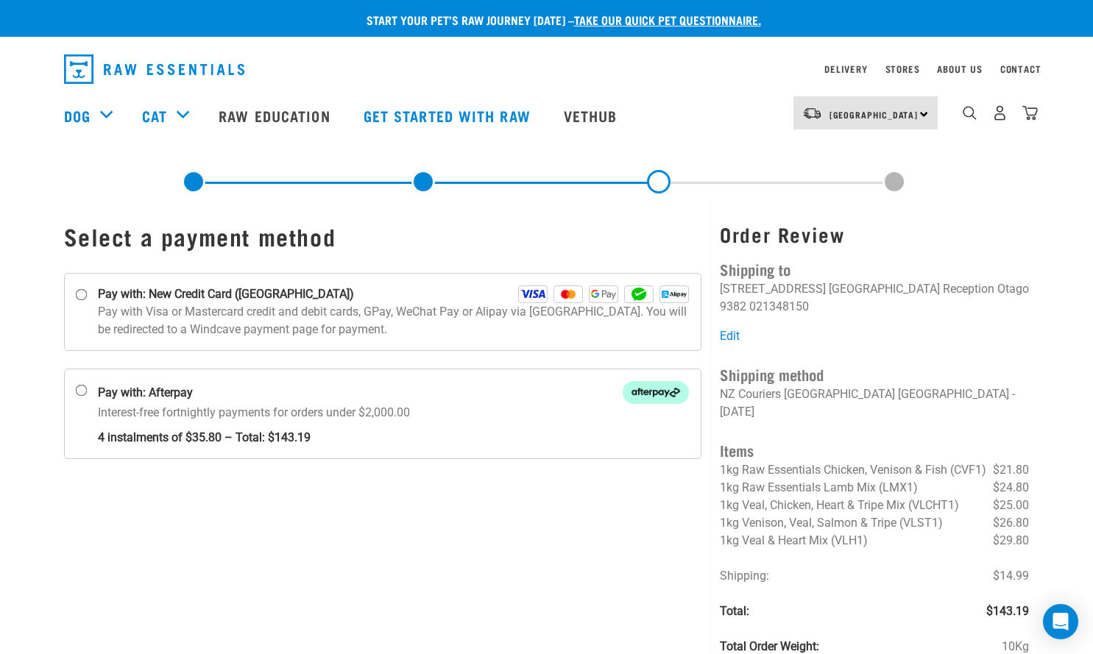
click at [79, 294] on input "Pay with: New Credit Card ([GEOGRAPHIC_DATA])" at bounding box center [81, 295] width 12 height 12
radio input "true"
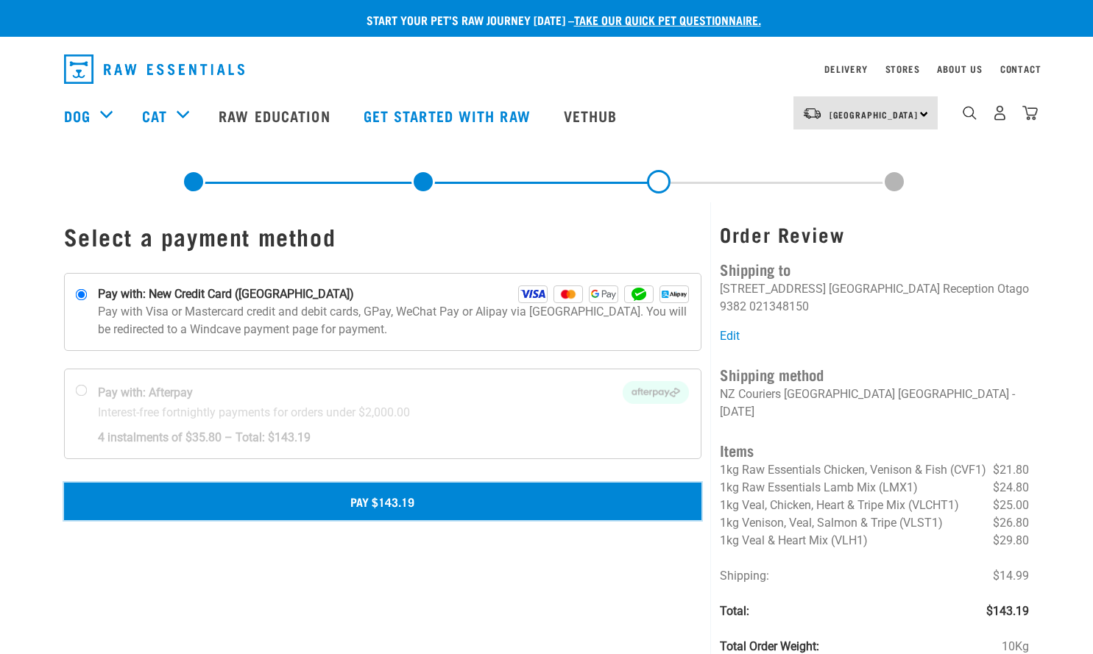
click at [377, 507] on button "Pay $143.19" at bounding box center [383, 501] width 638 height 37
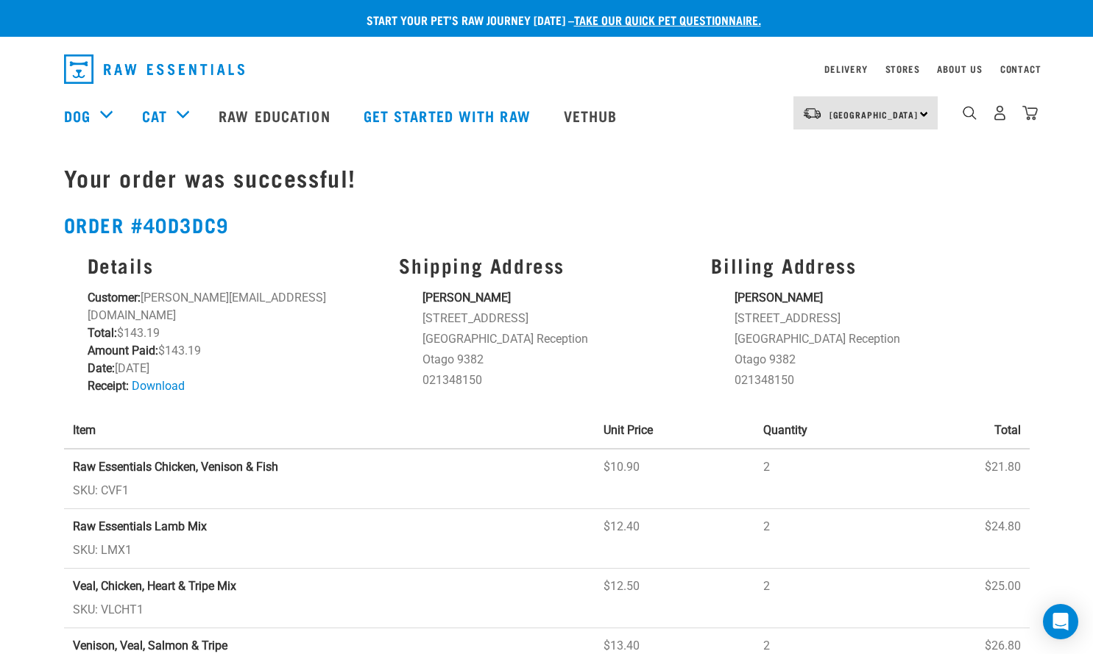
click at [171, 379] on link "Download" at bounding box center [158, 386] width 53 height 14
